Goal: Check status

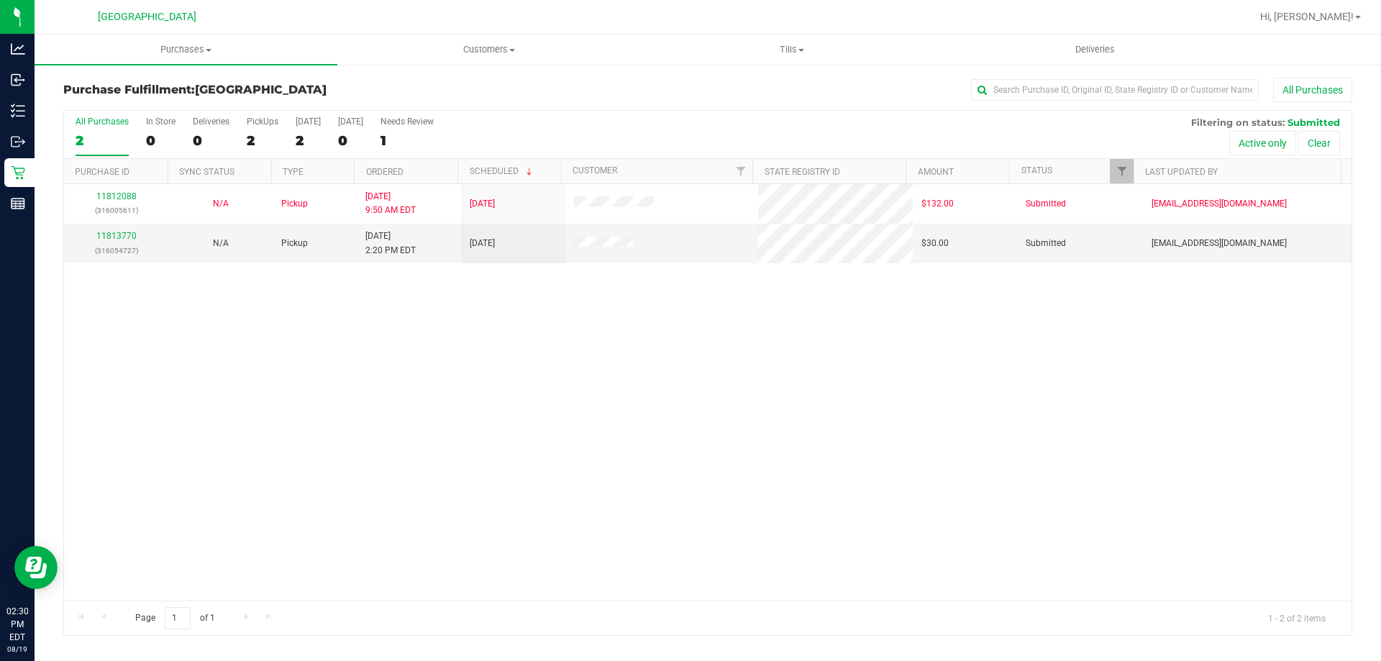
drag, startPoint x: 734, startPoint y: 513, endPoint x: 757, endPoint y: 614, distance: 103.8
click at [734, 513] on div "11812088 (316005611) N/A Pickup [DATE] 9:50 AM EDT 8/19/2025 $132.00 Submitted …" at bounding box center [707, 392] width 1287 height 416
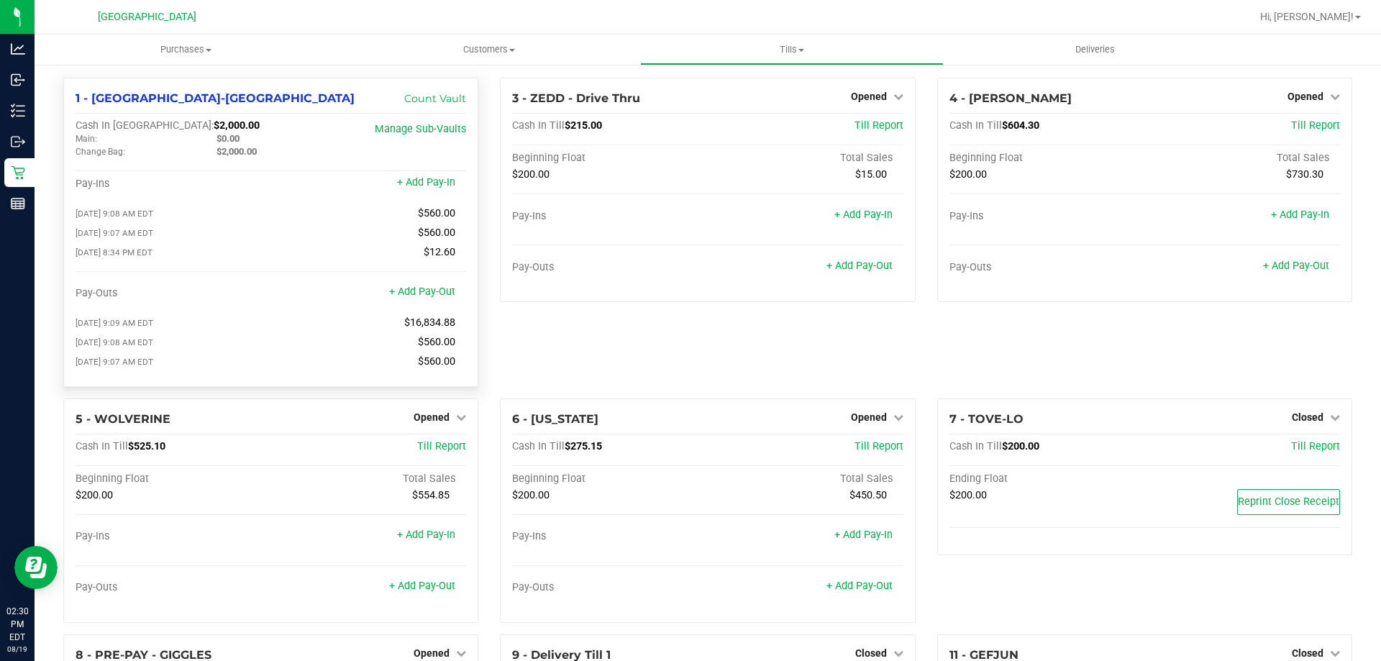
scroll to position [144, 0]
